Goal: Find specific page/section: Find specific page/section

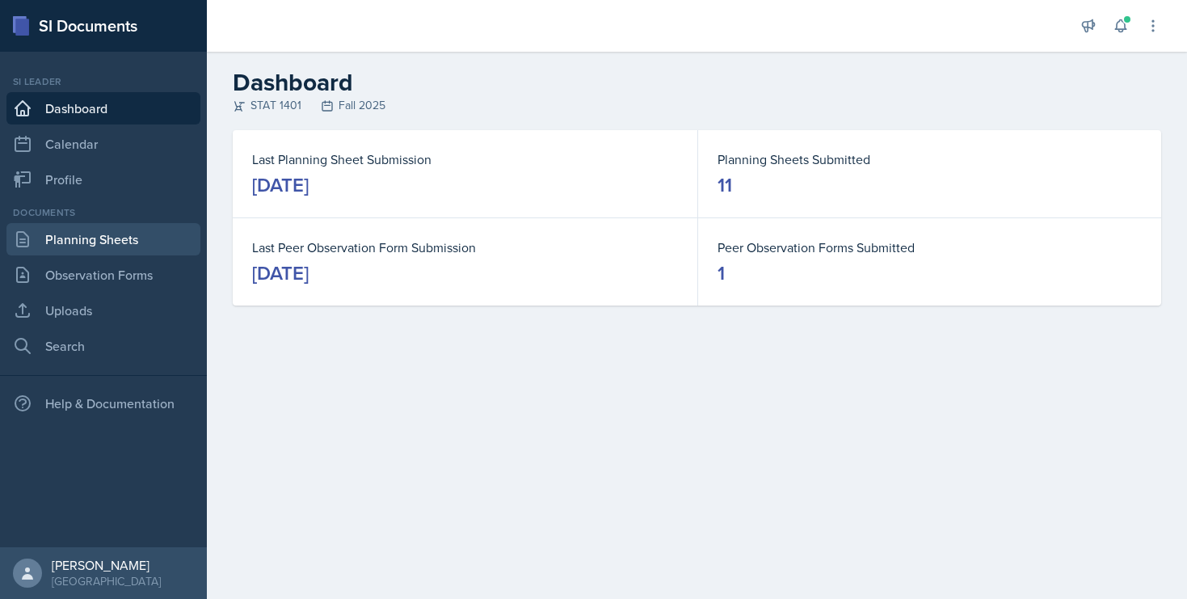
click at [145, 234] on link "Planning Sheets" at bounding box center [103, 239] width 194 height 32
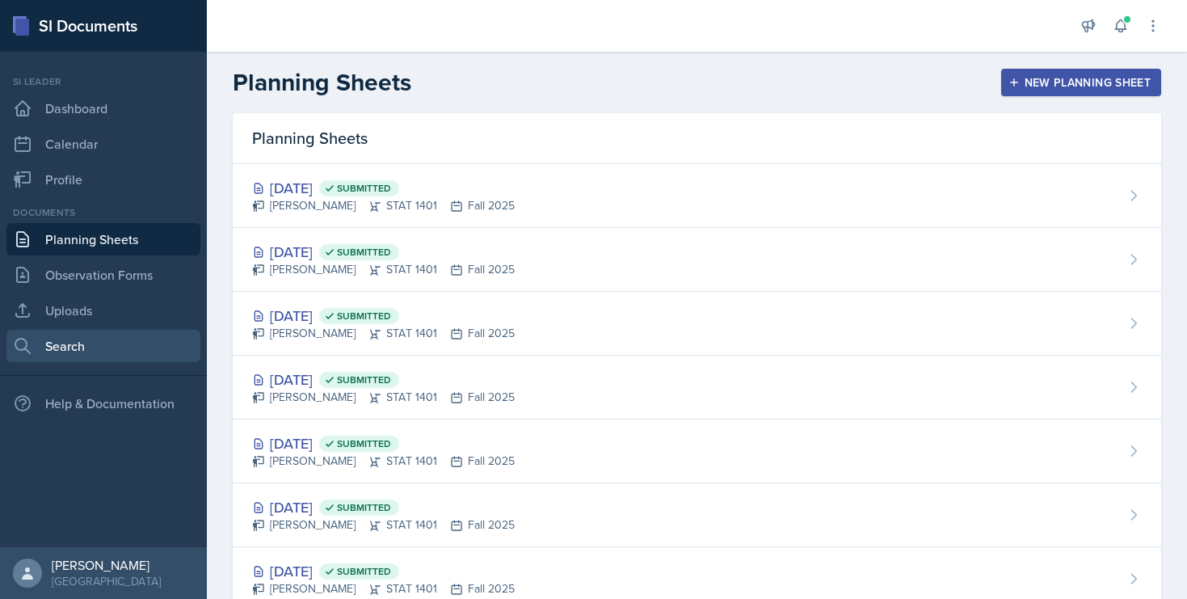
click at [85, 332] on link "Search" at bounding box center [103, 346] width 194 height 32
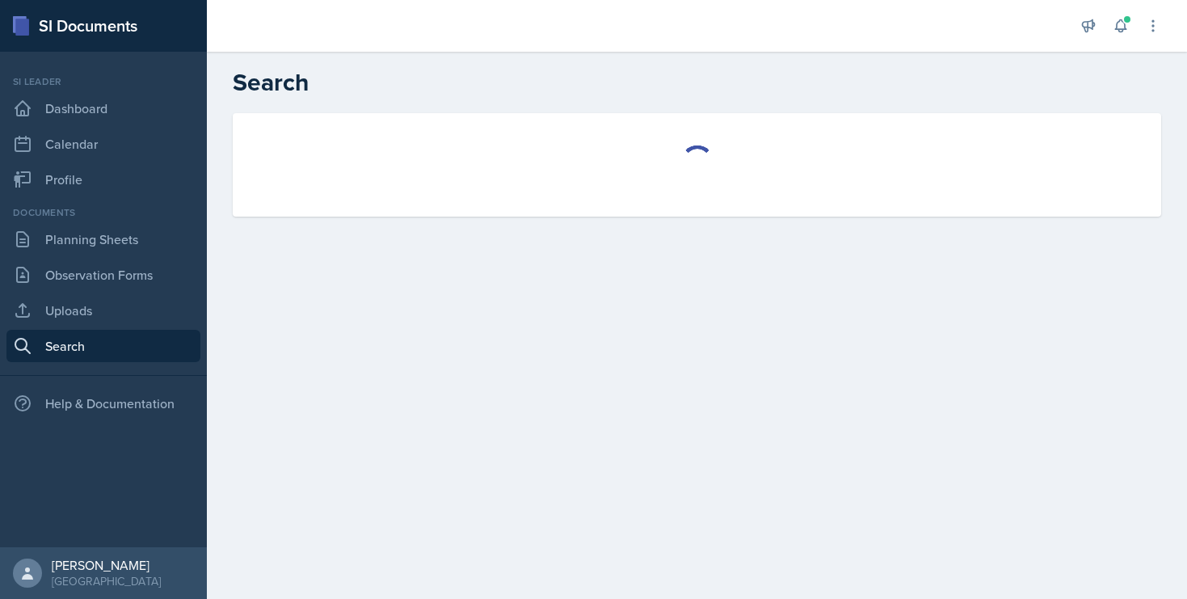
select select "all"
select select "1"
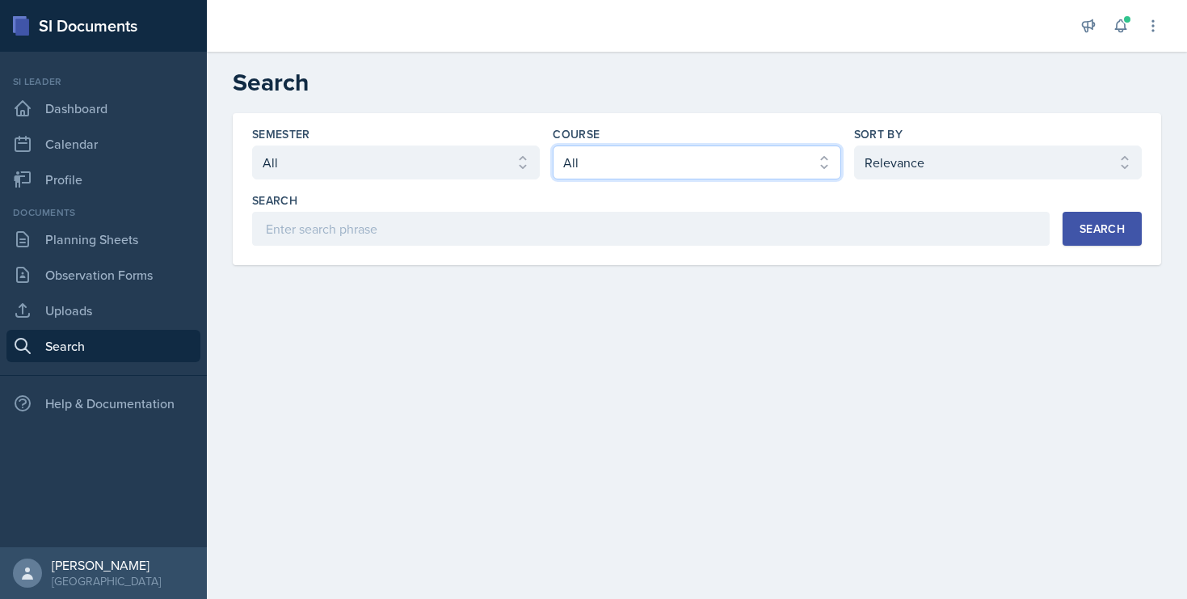
click at [701, 162] on select "Select course All ACCT 2101 ACCT 2102 ACCT 4050 ANTH 1102 ANTH 3301 ARCH 1000 A…" at bounding box center [697, 162] width 288 height 34
select select "834e4a61-10d2-4b52-98e1-66666996b5f0"
click at [553, 145] on select "Select course All ACCT 2101 ACCT 2102 ACCT 4050 ANTH 1102 ANTH 3301 ARCH 1000 A…" at bounding box center [697, 162] width 288 height 34
click at [1071, 231] on button "Search" at bounding box center [1101, 229] width 79 height 34
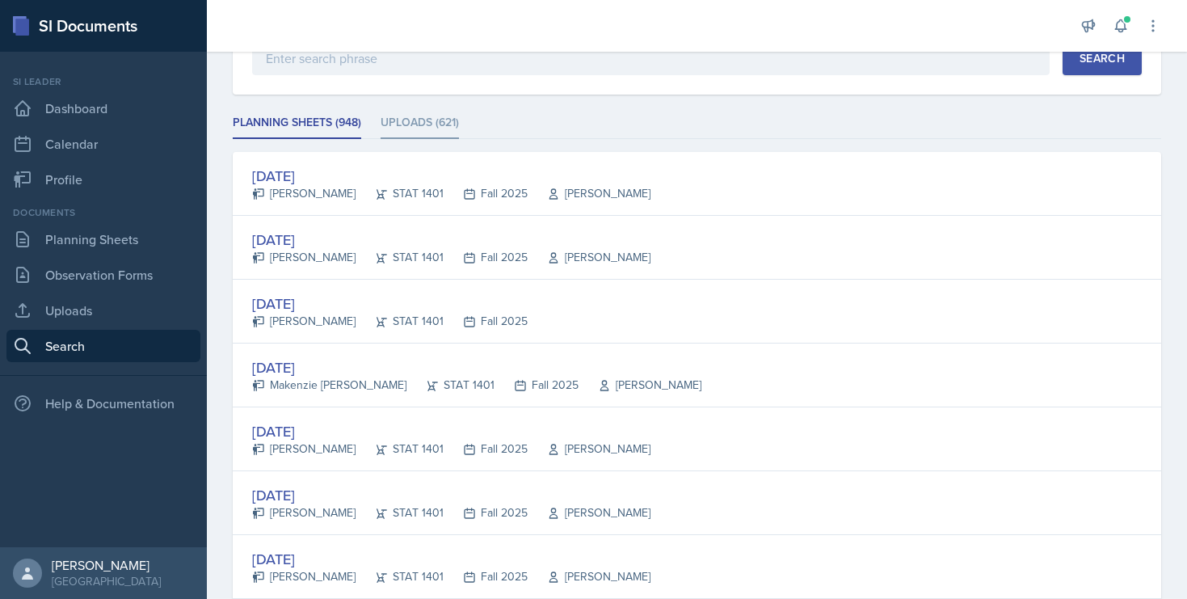
scroll to position [179, 0]
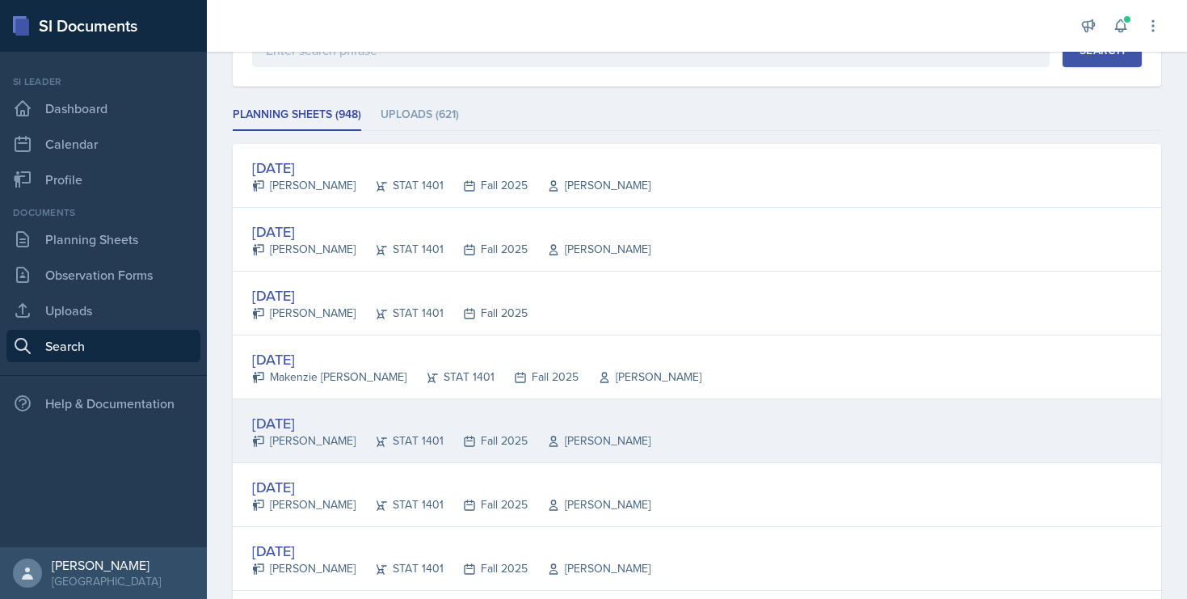
click at [291, 419] on div "[DATE]" at bounding box center [451, 423] width 398 height 22
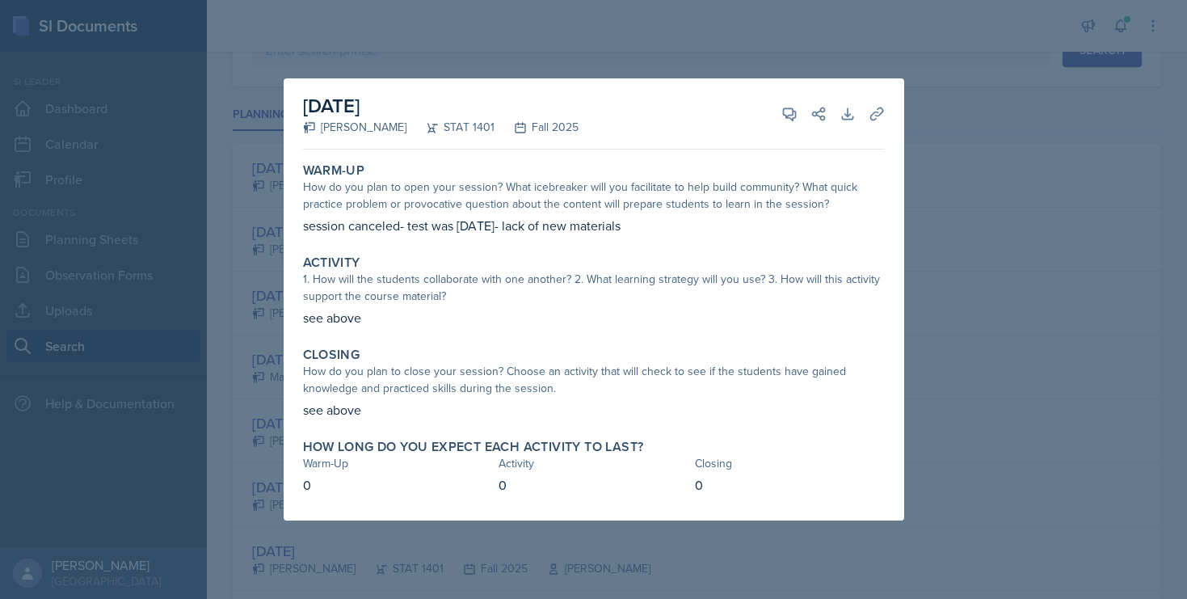
click at [928, 180] on div at bounding box center [593, 299] width 1187 height 599
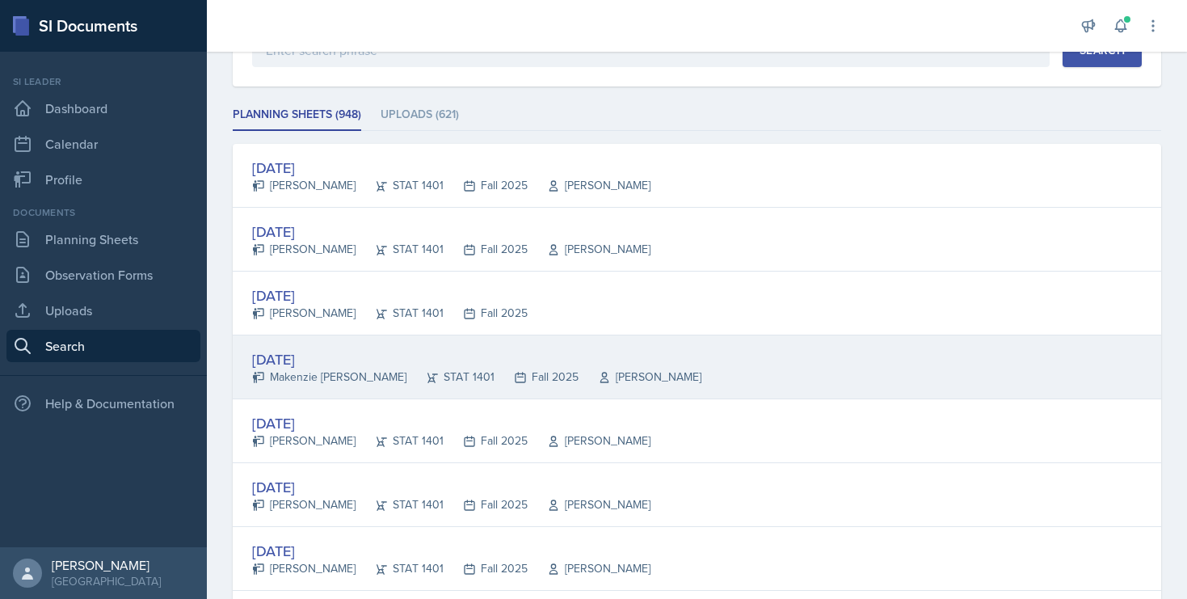
click at [334, 358] on div "[DATE]" at bounding box center [476, 359] width 449 height 22
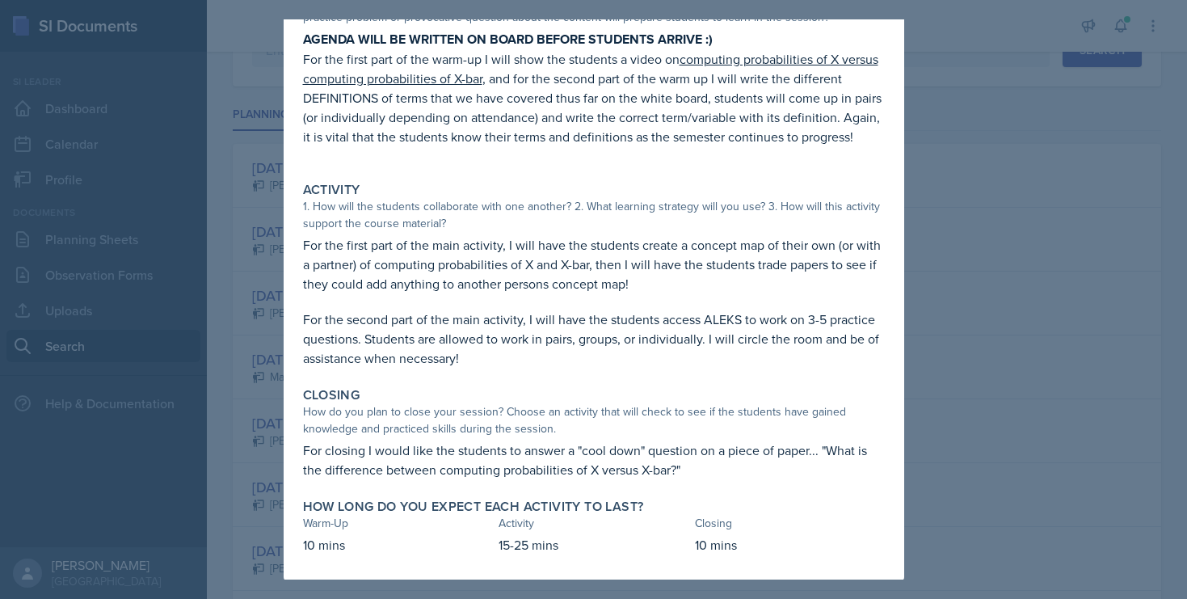
scroll to position [0, 0]
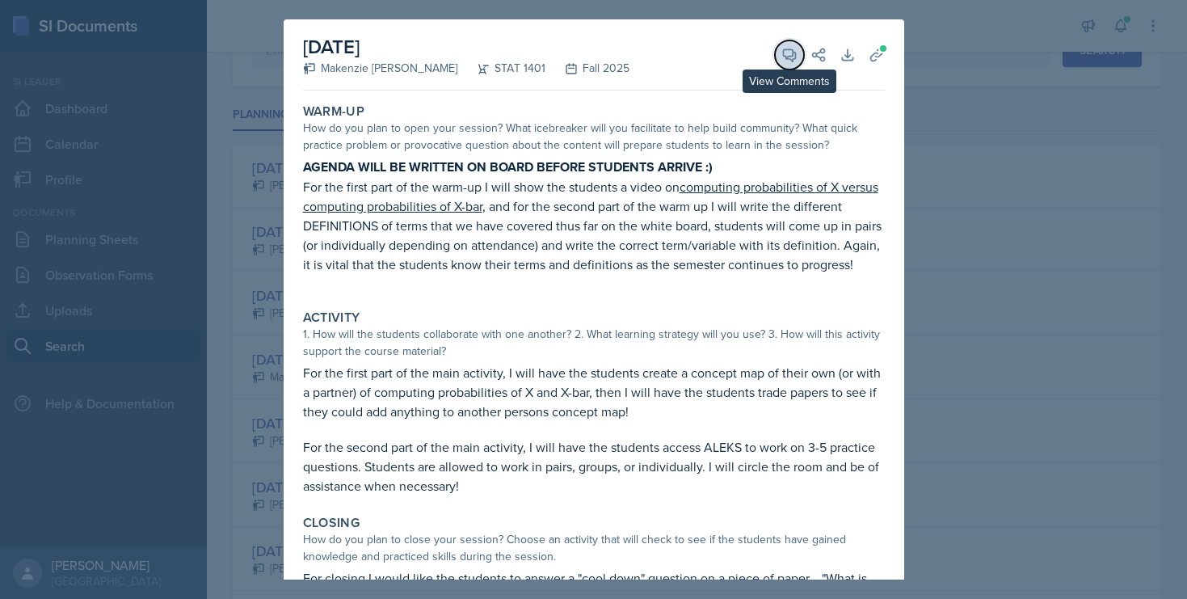
click at [791, 46] on span at bounding box center [795, 49] width 8 height 8
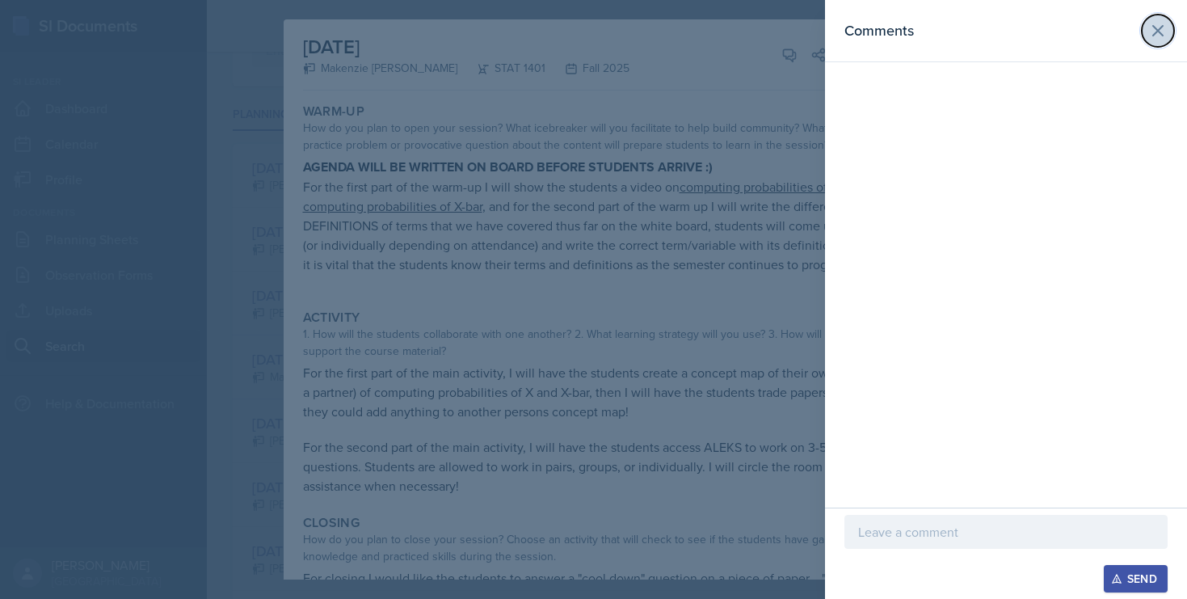
click at [1155, 36] on icon at bounding box center [1157, 30] width 19 height 19
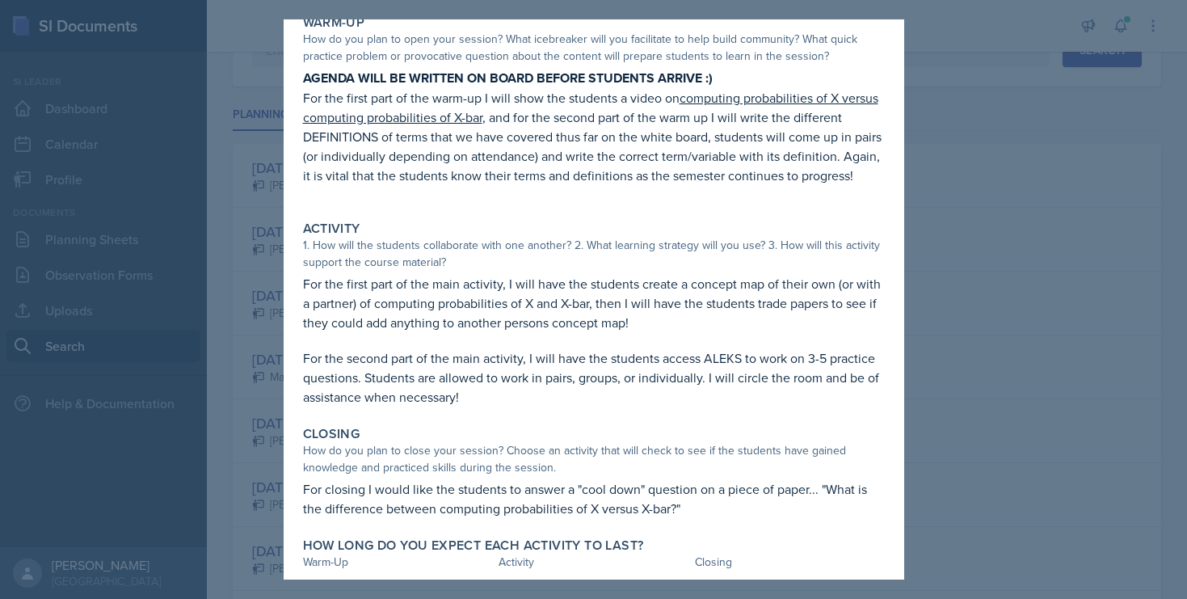
scroll to position [128, 0]
